Goal: Download file/media

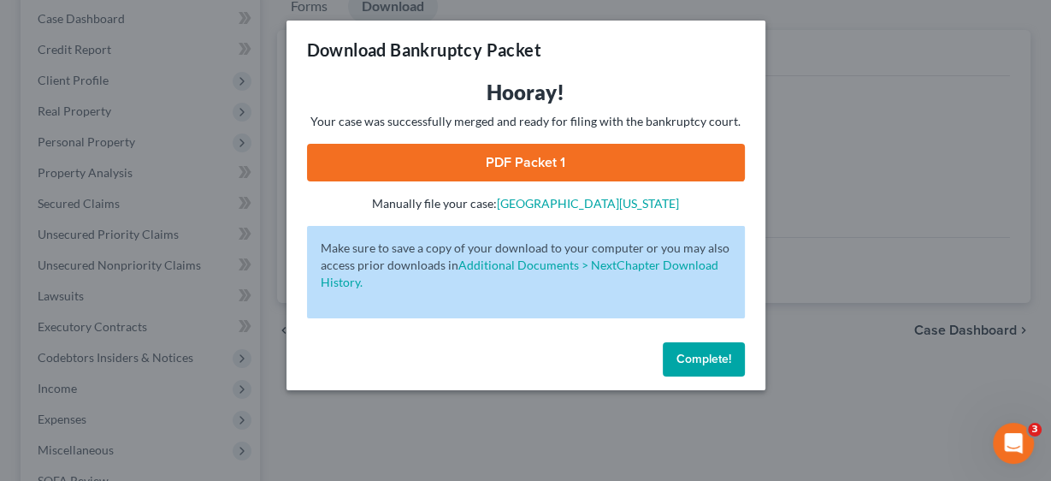
click at [722, 352] on span "Complete!" at bounding box center [703, 358] width 55 height 15
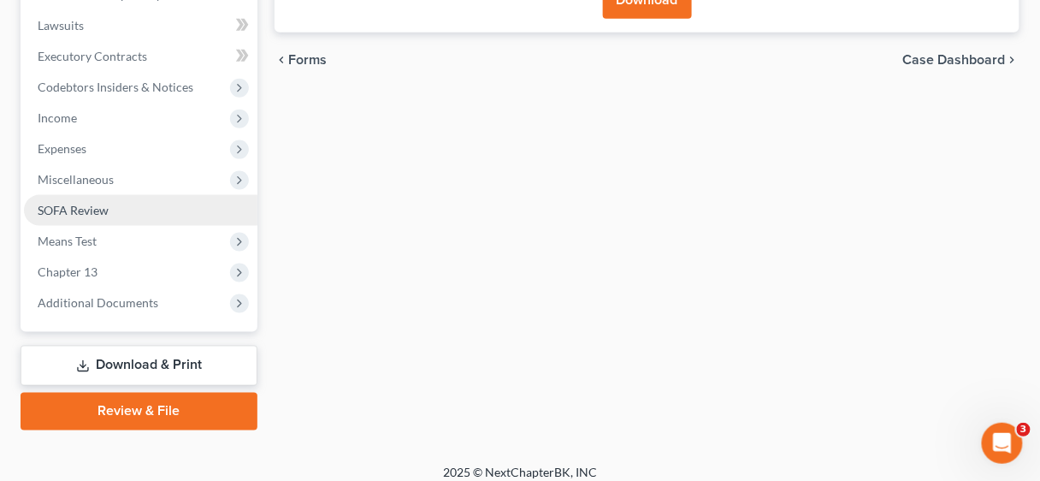
scroll to position [487, 0]
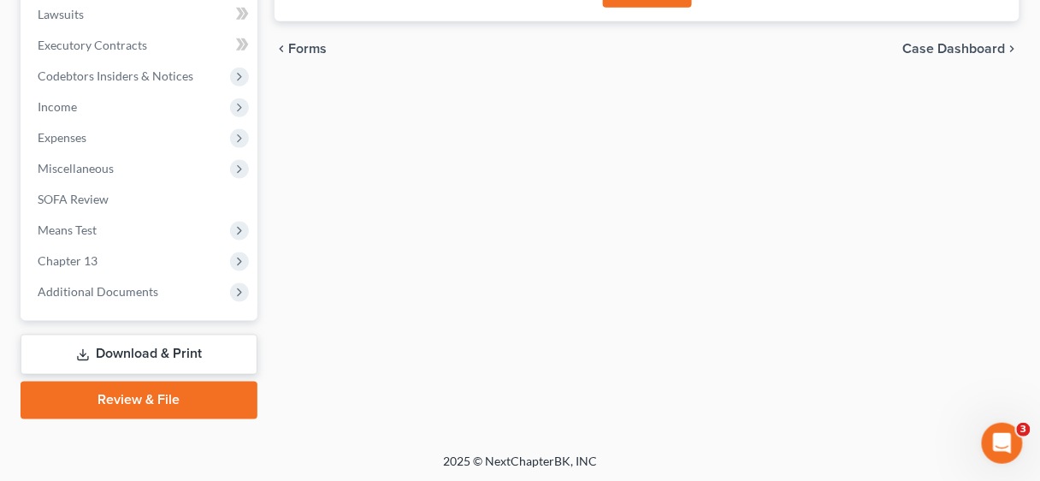
click at [153, 358] on link "Download & Print" at bounding box center [139, 354] width 237 height 40
click at [156, 355] on link "Download & Print" at bounding box center [139, 354] width 237 height 40
drag, startPoint x: 164, startPoint y: 405, endPoint x: 177, endPoint y: 363, distance: 43.8
click at [165, 404] on link "Review & File" at bounding box center [139, 400] width 237 height 38
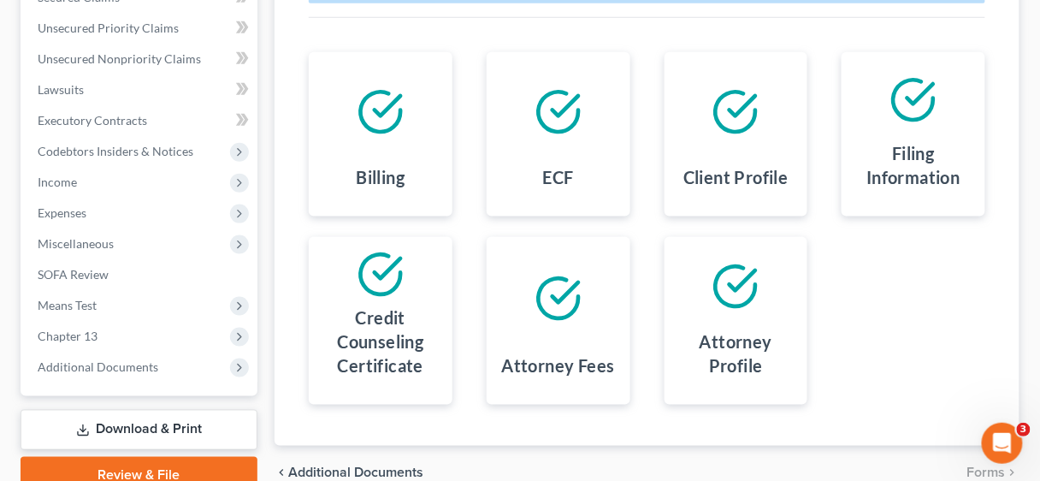
click at [196, 429] on link "Download & Print" at bounding box center [139, 430] width 237 height 40
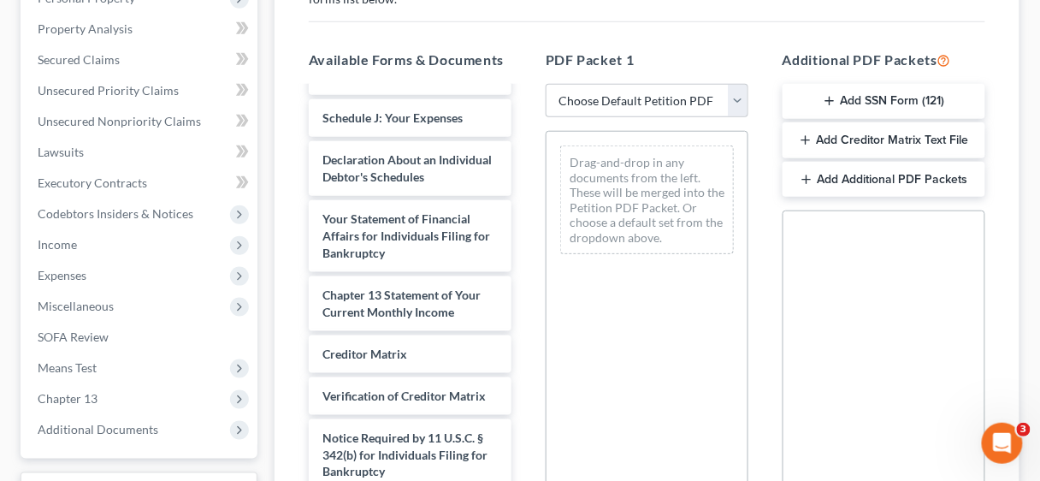
scroll to position [137, 0]
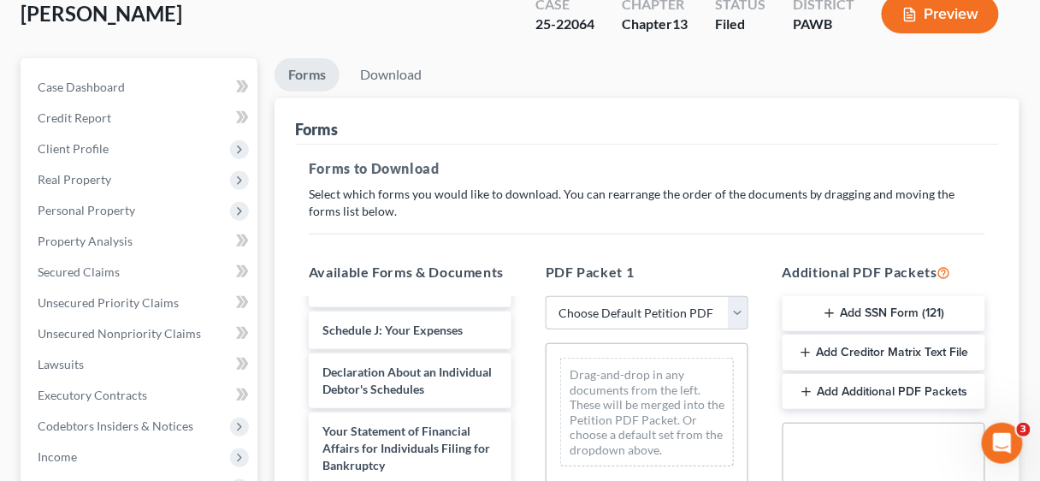
click at [868, 316] on button "Add SSN Form (121)" at bounding box center [883, 314] width 203 height 36
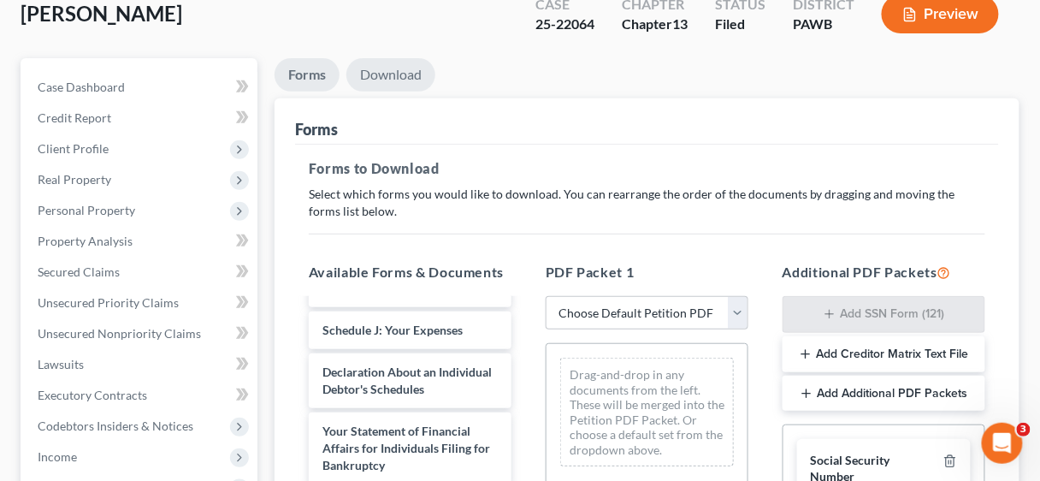
click at [402, 66] on link "Download" at bounding box center [390, 74] width 89 height 33
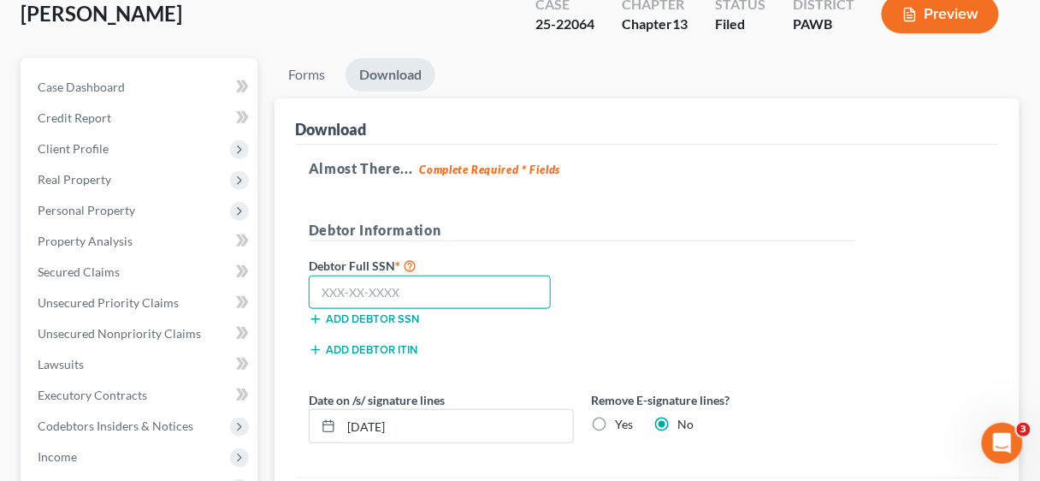
click at [333, 293] on input "text" at bounding box center [430, 292] width 242 height 34
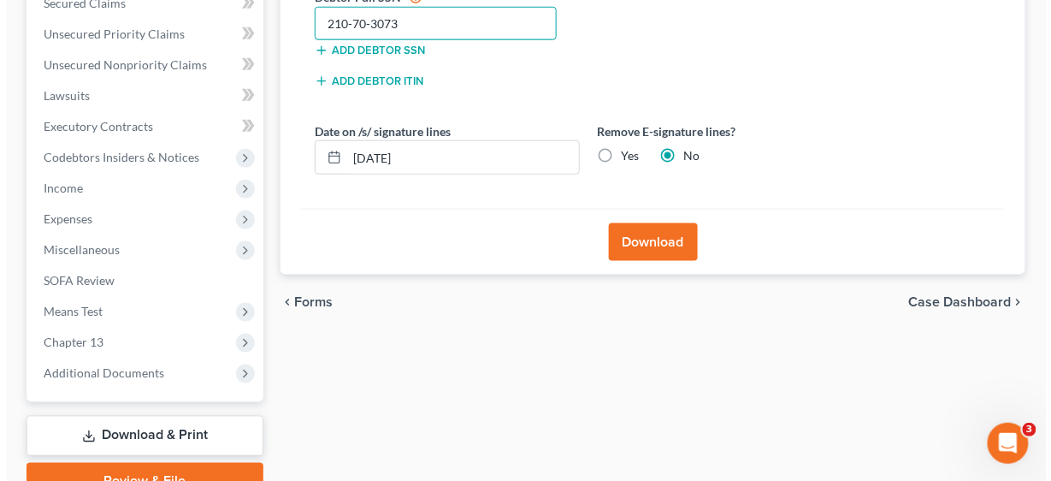
scroll to position [410, 0]
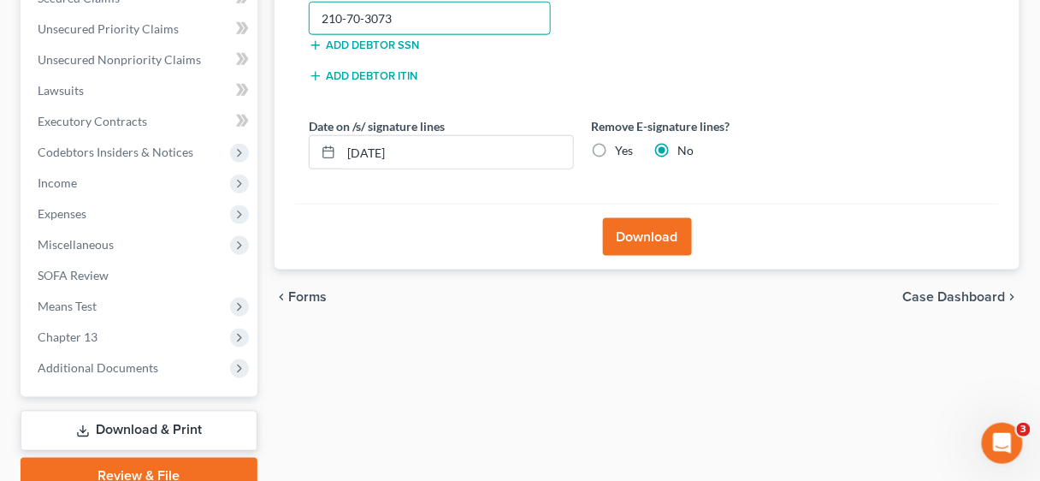
type input "210-70-3073"
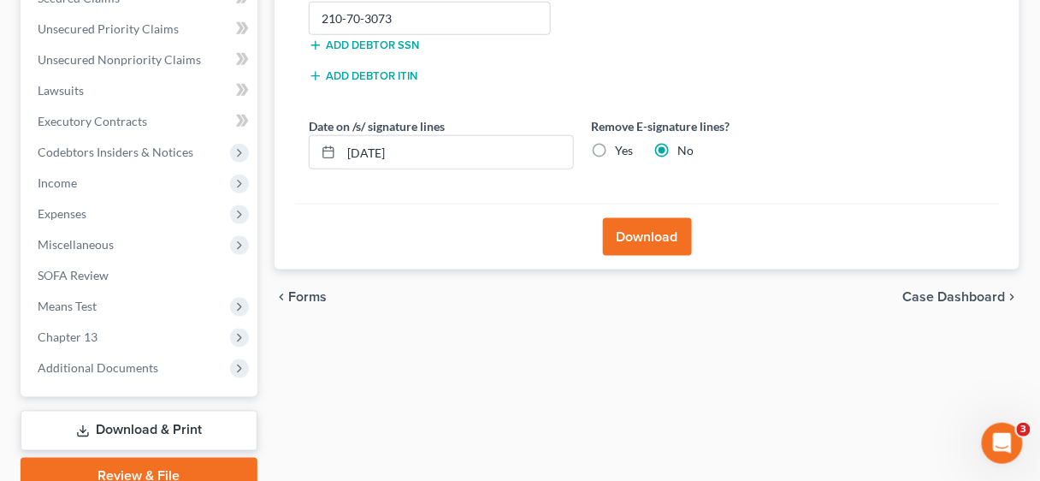
click at [615, 147] on label "Yes" at bounding box center [624, 150] width 18 height 17
click at [622, 147] on input "Yes" at bounding box center [627, 147] width 11 height 11
radio input "true"
click at [677, 147] on label "No" at bounding box center [685, 150] width 16 height 17
click at [684, 147] on input "No" at bounding box center [689, 147] width 11 height 11
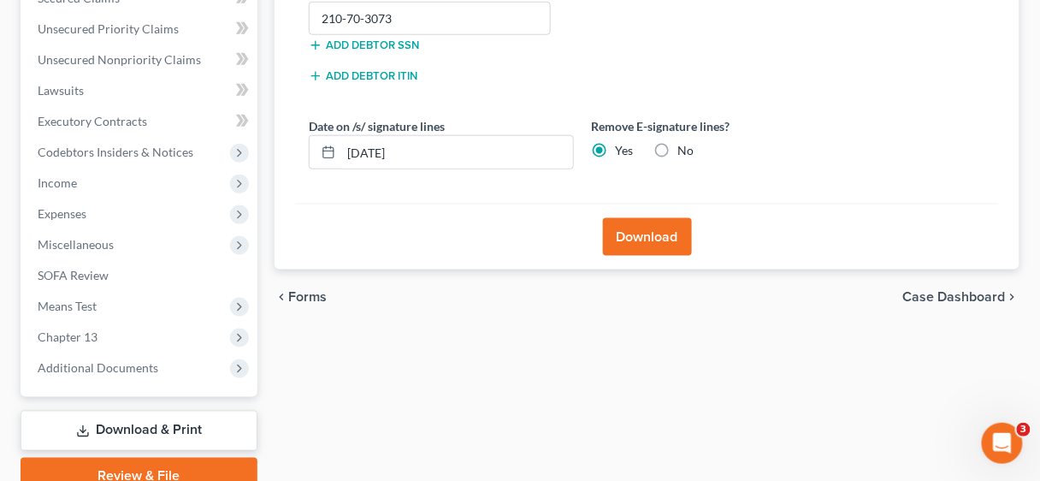
radio input "true"
radio input "false"
click at [659, 238] on button "Download" at bounding box center [647, 237] width 89 height 38
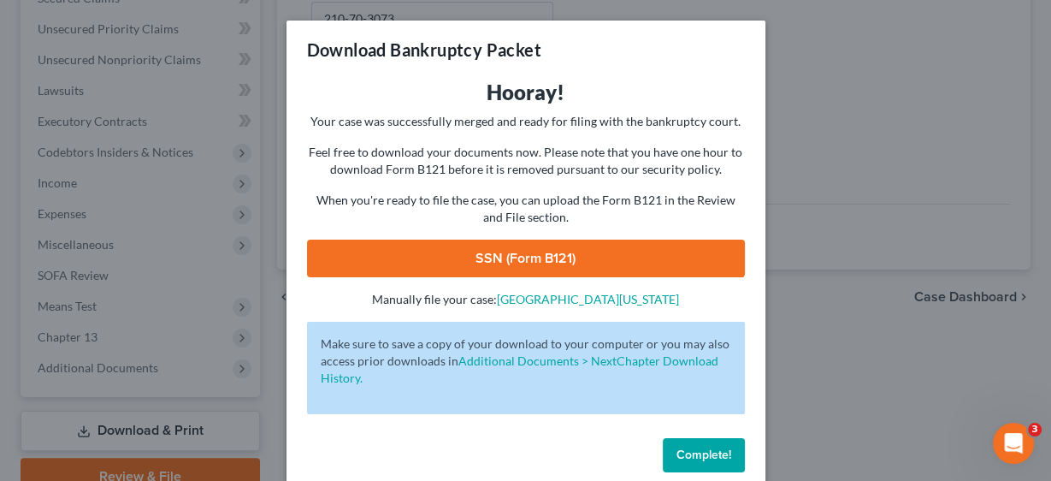
click at [531, 251] on link "SSN (Form B121)" at bounding box center [526, 258] width 438 height 38
